Goal: Check status: Check status

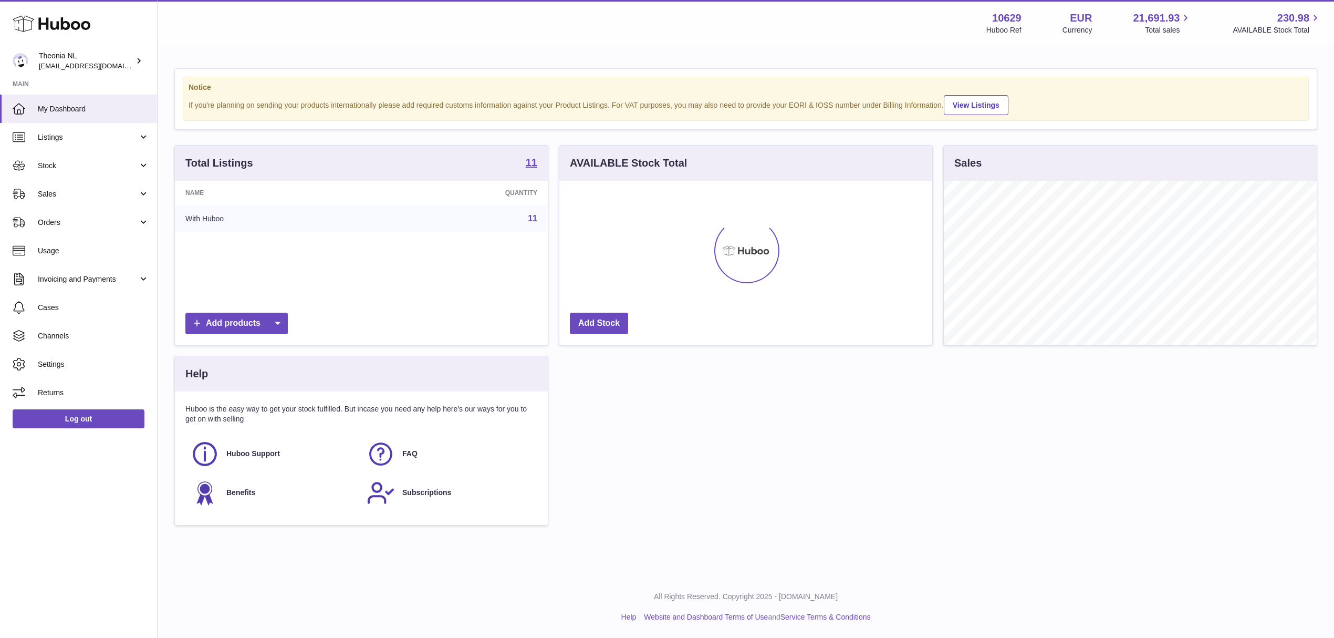
scroll to position [164, 372]
click at [64, 199] on span "Sales" at bounding box center [88, 194] width 100 height 10
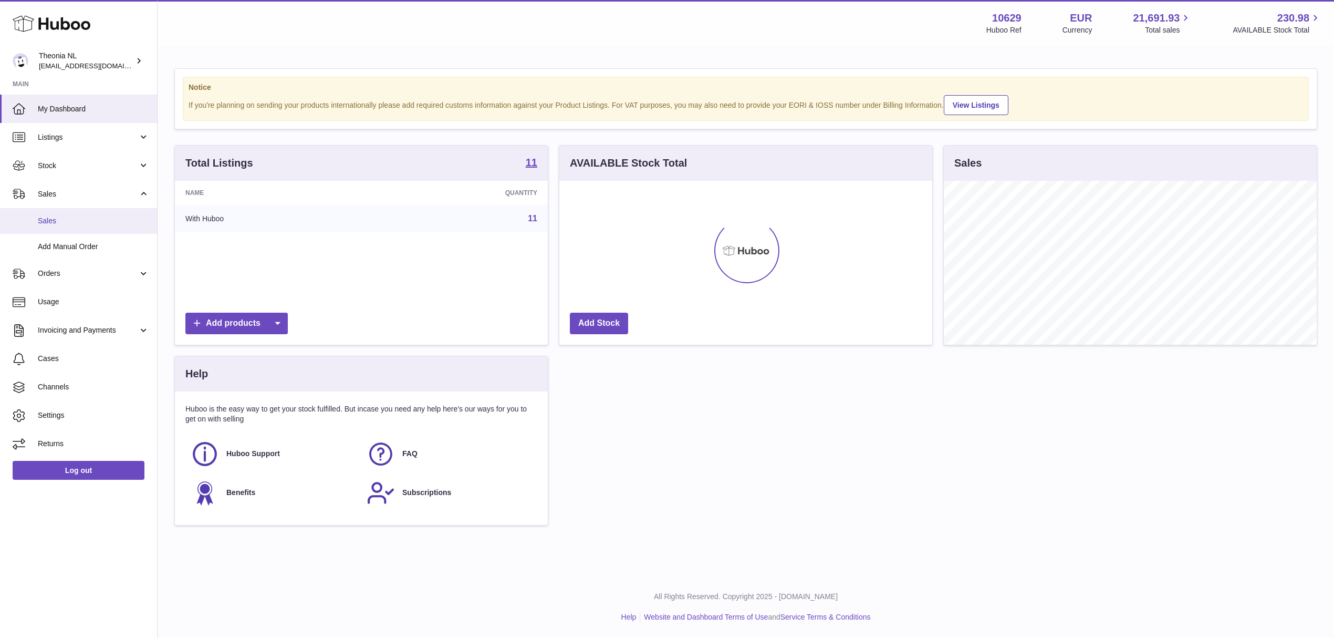
click at [82, 226] on span "Sales" at bounding box center [93, 221] width 111 height 10
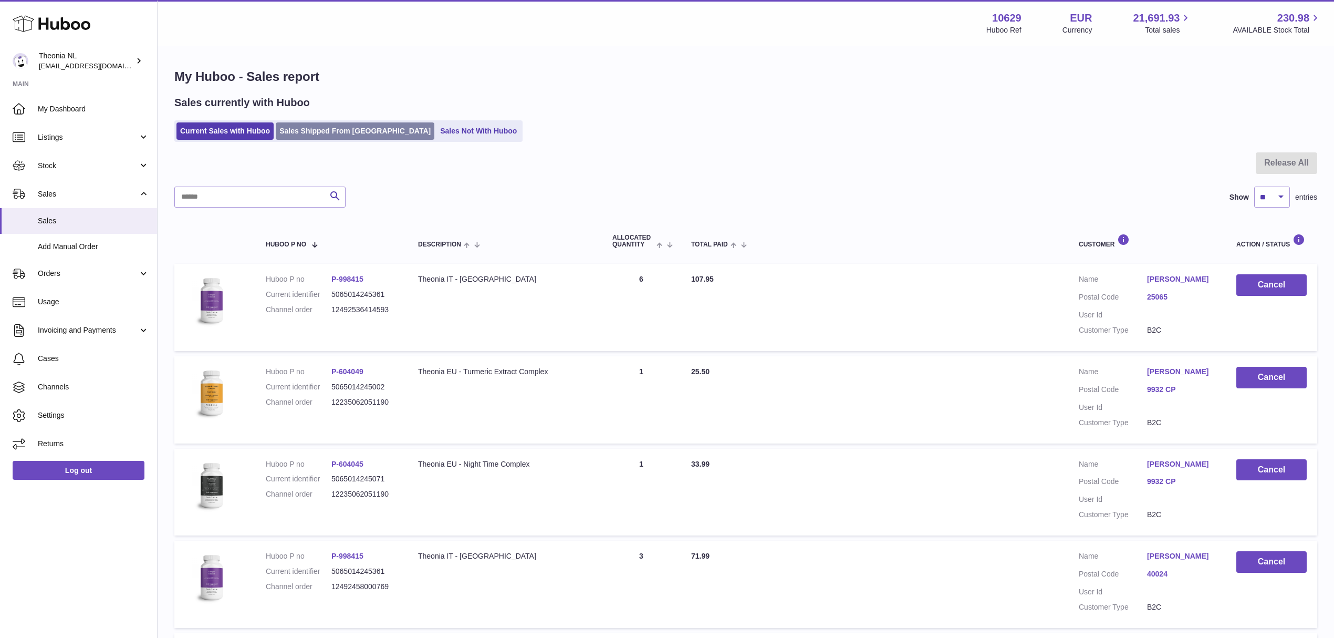
click at [346, 134] on link "Sales Shipped From Huboo" at bounding box center [355, 130] width 159 height 17
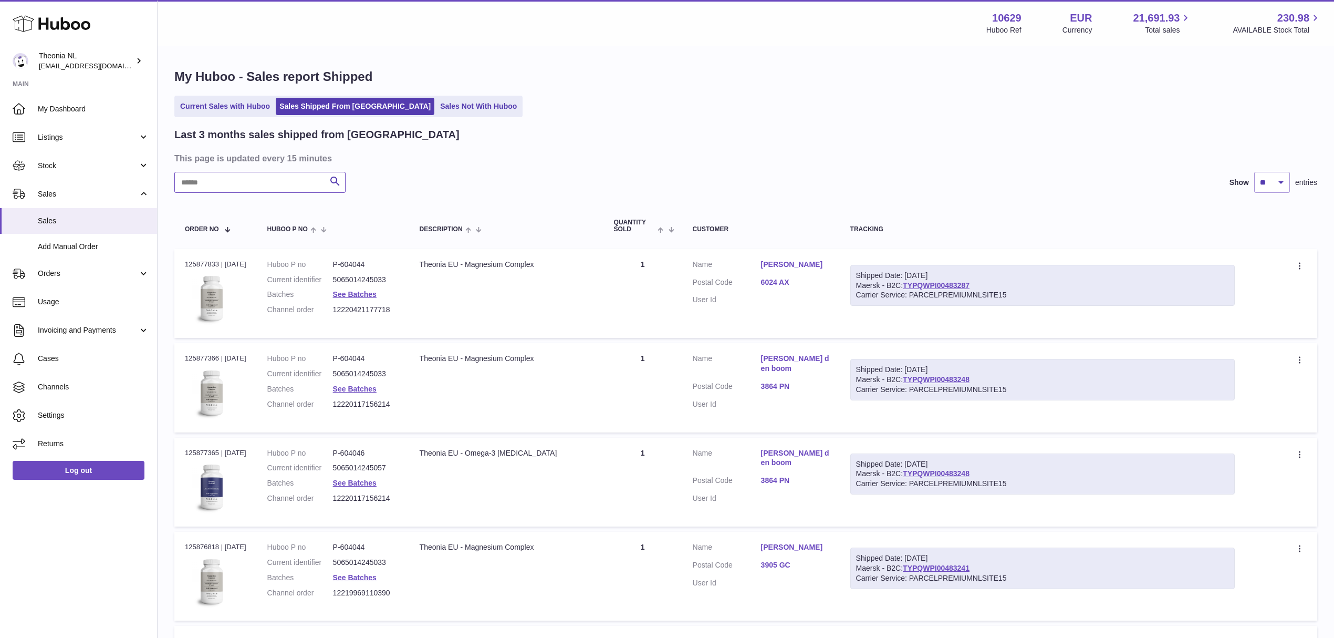
click at [265, 193] on input "text" at bounding box center [259, 182] width 171 height 21
paste input "**********"
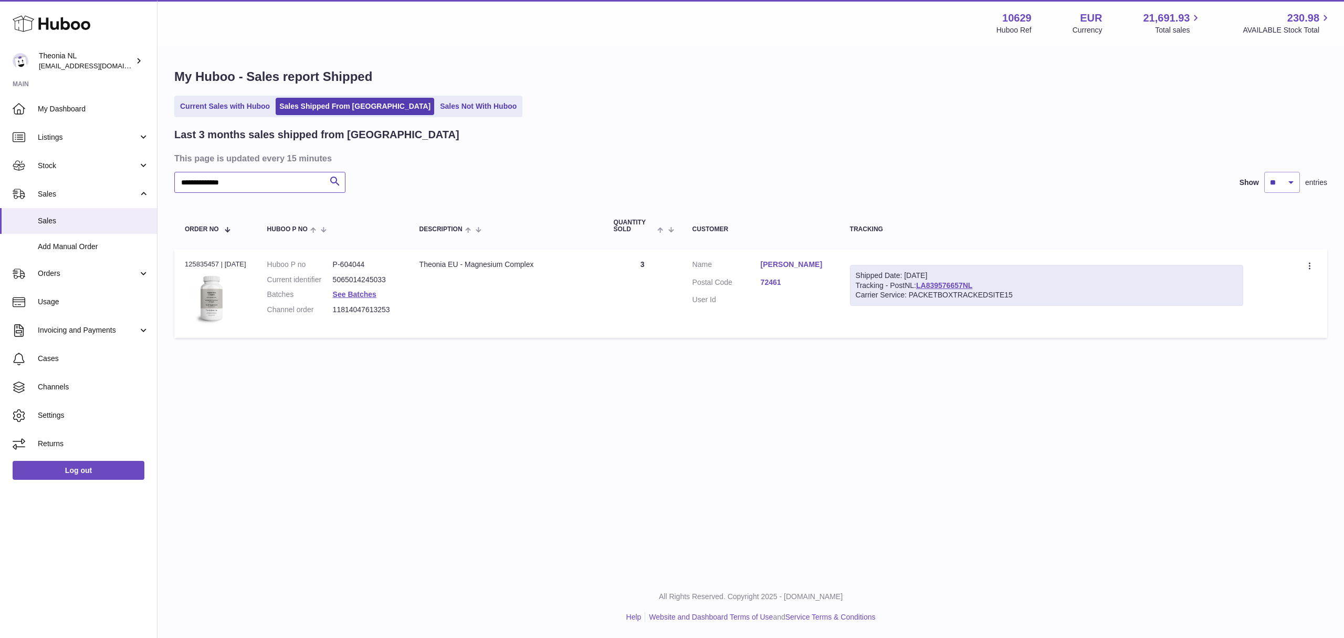
type input "**********"
drag, startPoint x: 858, startPoint y: 307, endPoint x: 1026, endPoint y: 309, distance: 168.6
click at [1026, 306] on div "Shipped Date: 3rd Oct 2025 Tracking - PostNL: LA839576657NL Carrier Service: PA…" at bounding box center [1047, 285] width 394 height 41
copy div "Tracking - PostNL: LA839576657NL"
click at [973, 289] on link "LA839576657NL" at bounding box center [944, 285] width 56 height 8
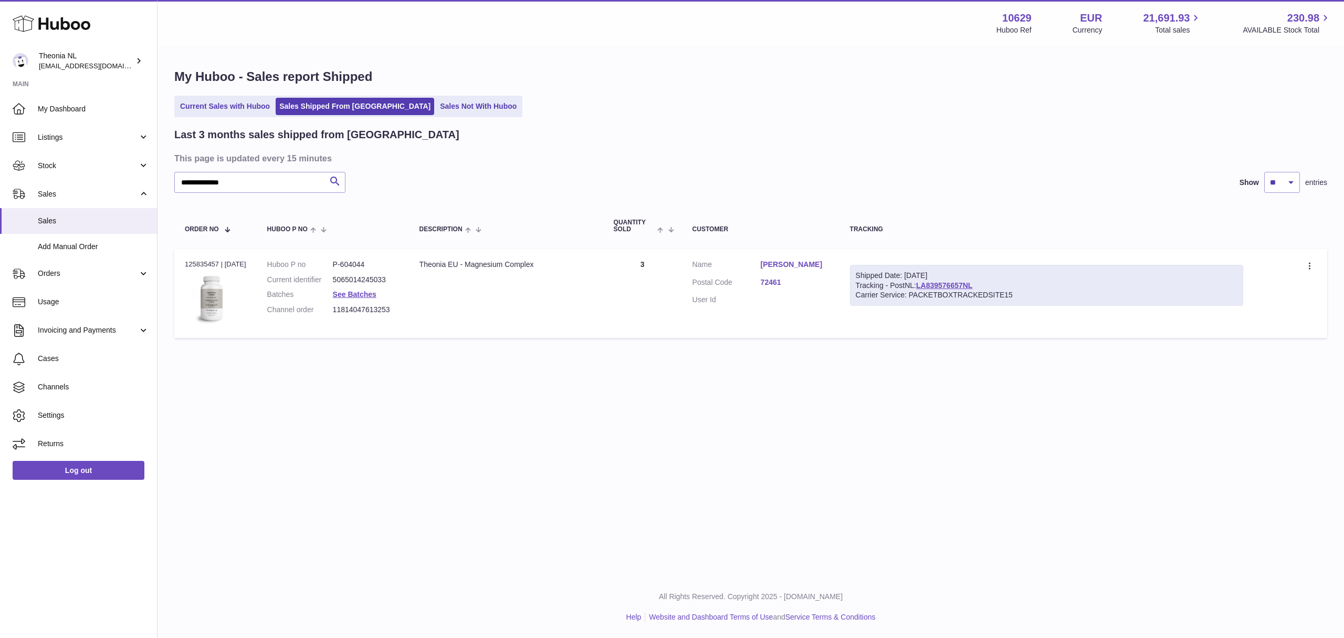
drag, startPoint x: 914, startPoint y: 374, endPoint x: 891, endPoint y: 335, distance: 45.7
click at [914, 338] on td "Shipped Date: 3rd Oct 2025 Tracking - PostNL: LA839576657NL Carrier Service: PA…" at bounding box center [1047, 293] width 415 height 89
click at [872, 305] on div "Shipped Date: 3rd Oct 2025 Tracking - PostNL: LA839576657NL Carrier Service: PA…" at bounding box center [1047, 285] width 394 height 41
drag, startPoint x: 872, startPoint y: 305, endPoint x: 1026, endPoint y: 305, distance: 153.9
click at [1026, 305] on div "Shipped Date: 3rd Oct 2025 Tracking - PostNL: LA839576657NL Carrier Service: PA…" at bounding box center [1047, 285] width 394 height 41
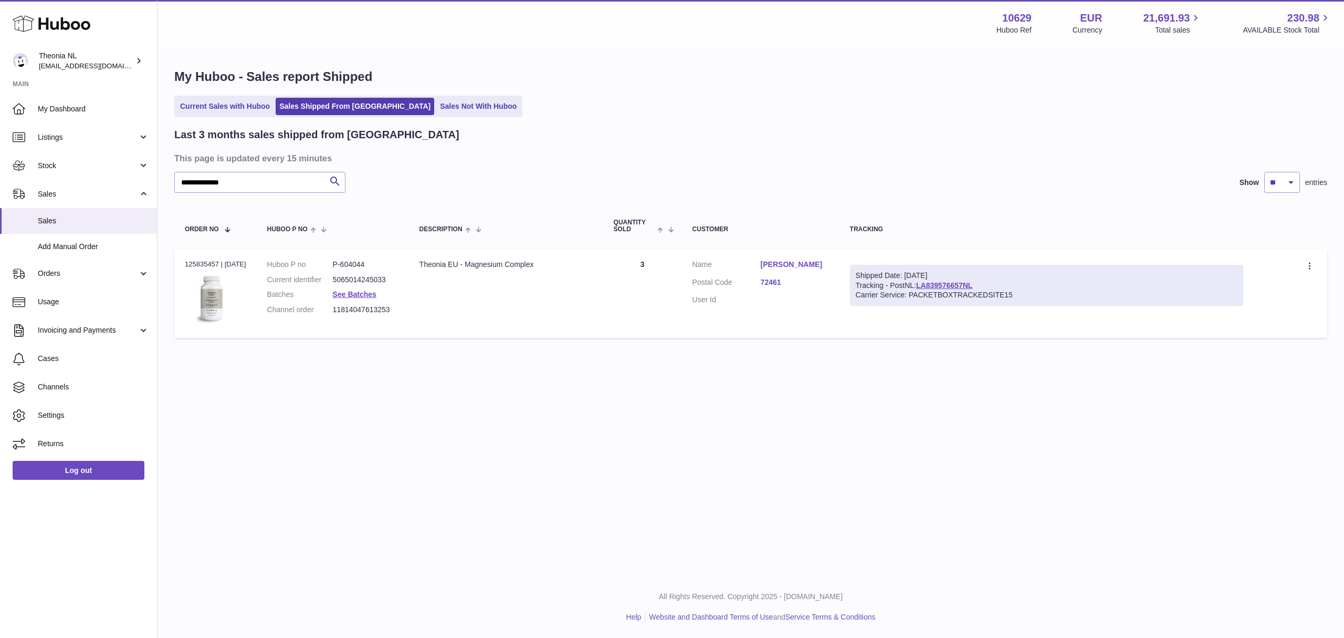
copy div "Tracking - PostNL: LA839576657NL"
